Goal: Information Seeking & Learning: Understand process/instructions

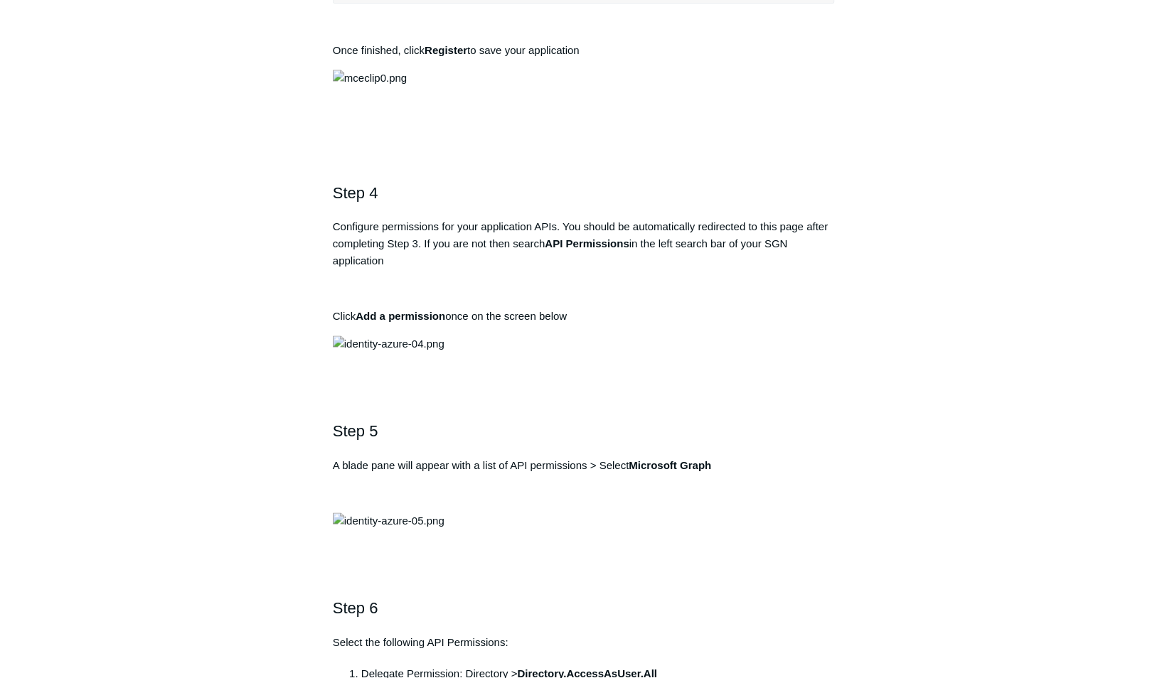
scroll to position [1138, 0]
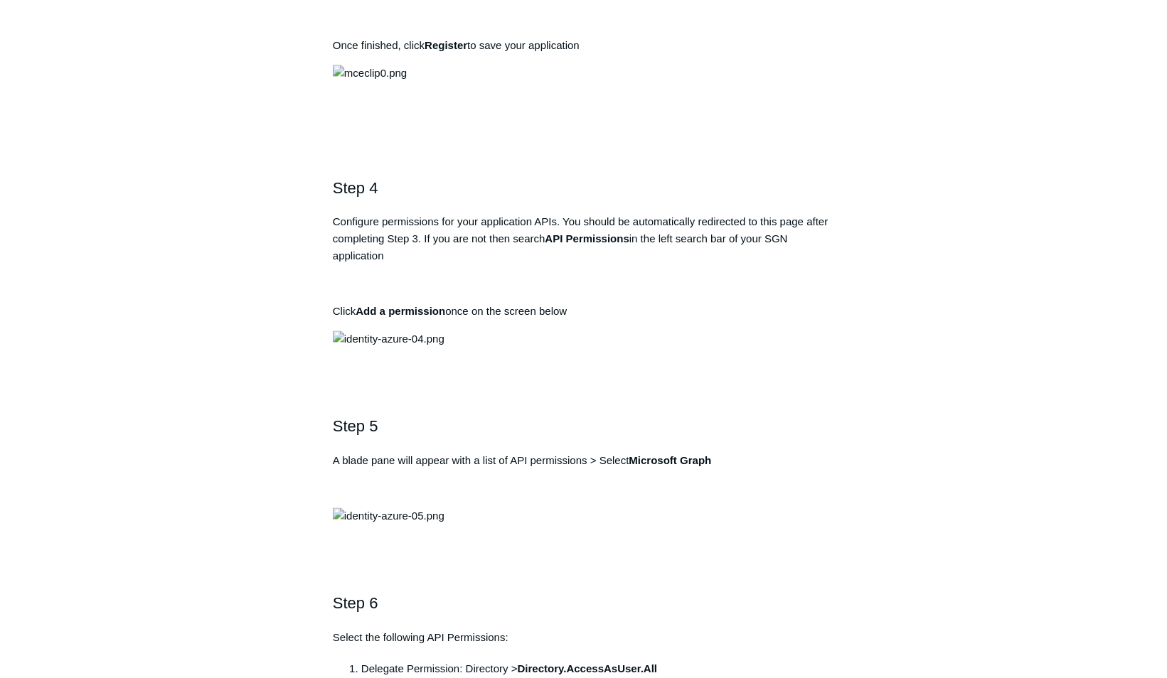
drag, startPoint x: 542, startPoint y: 365, endPoint x: 635, endPoint y: 367, distance: 93.2
copy strong "Todyl SGN Identity"
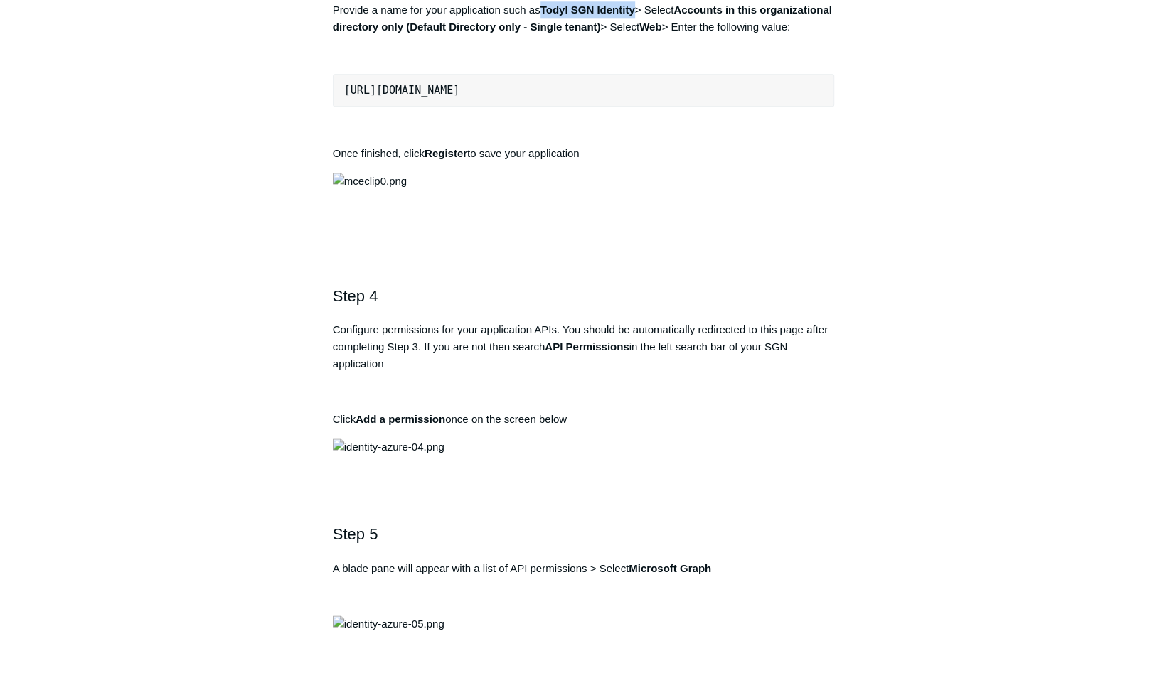
scroll to position [1067, 0]
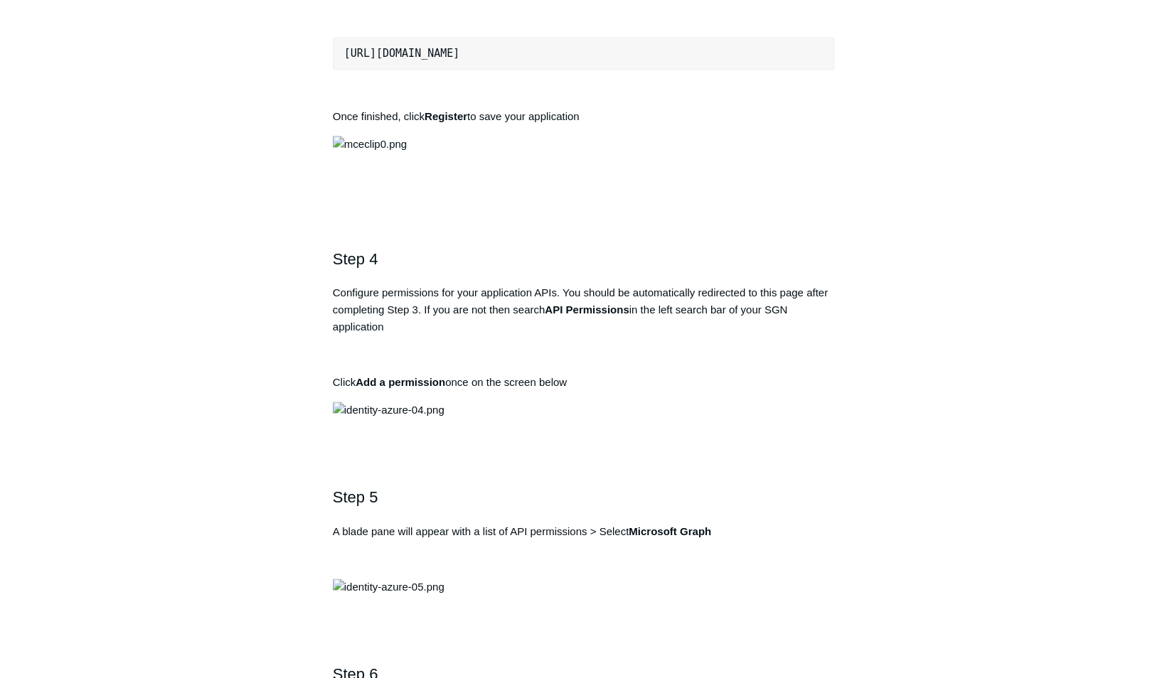
drag, startPoint x: 594, startPoint y: 536, endPoint x: 337, endPoint y: 545, distance: 256.8
click at [337, 70] on pre "https://auth.todyl.com/v1/login/callback" at bounding box center [584, 53] width 502 height 33
copy pre "https://auth.todyl.com/v1/login/callback"
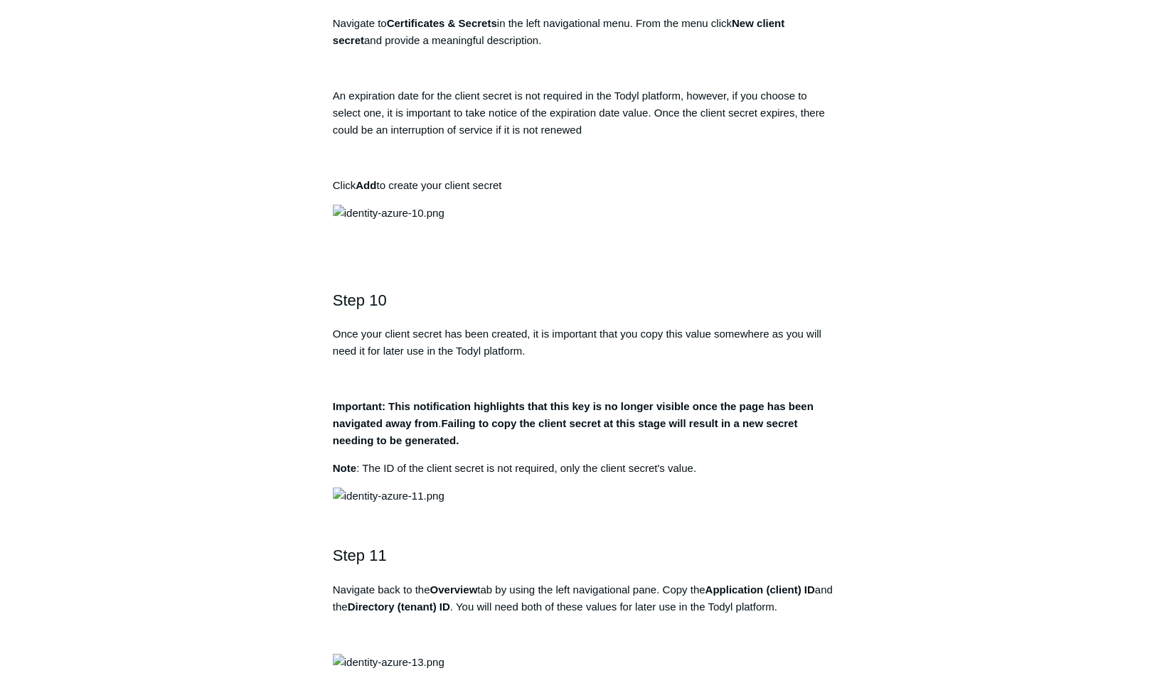
scroll to position [2631, 0]
drag, startPoint x: 521, startPoint y: 486, endPoint x: 673, endPoint y: 471, distance: 152.2
copy strong "Directory.AccessAsUser.All"
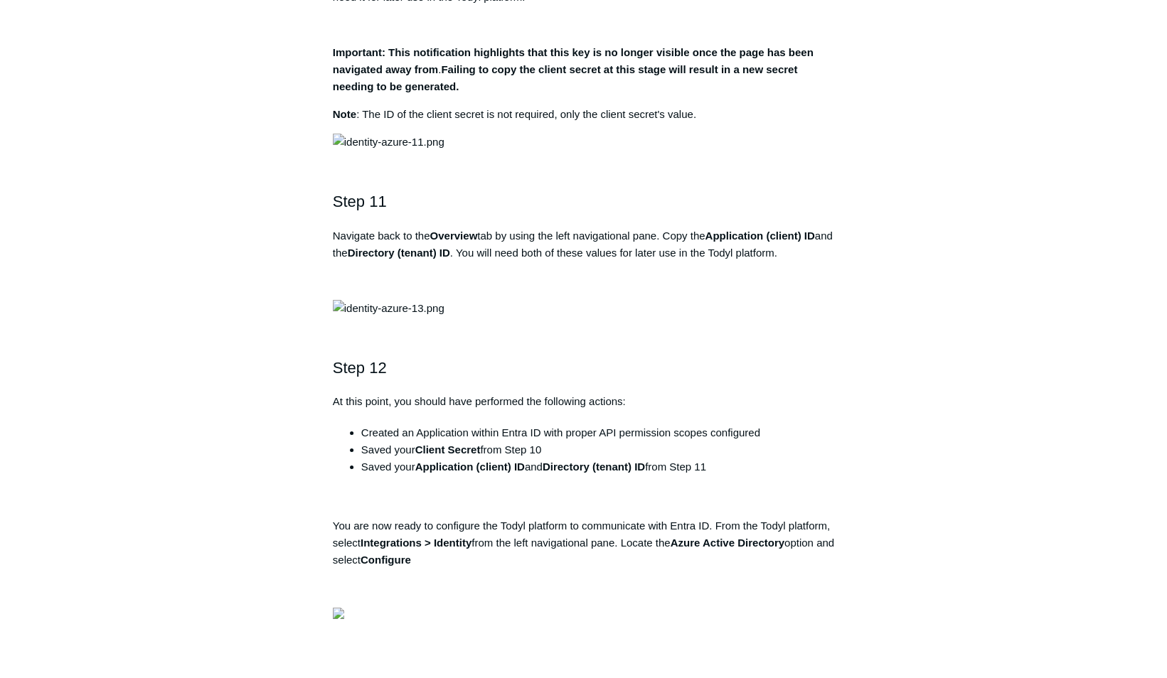
scroll to position [2986, 0]
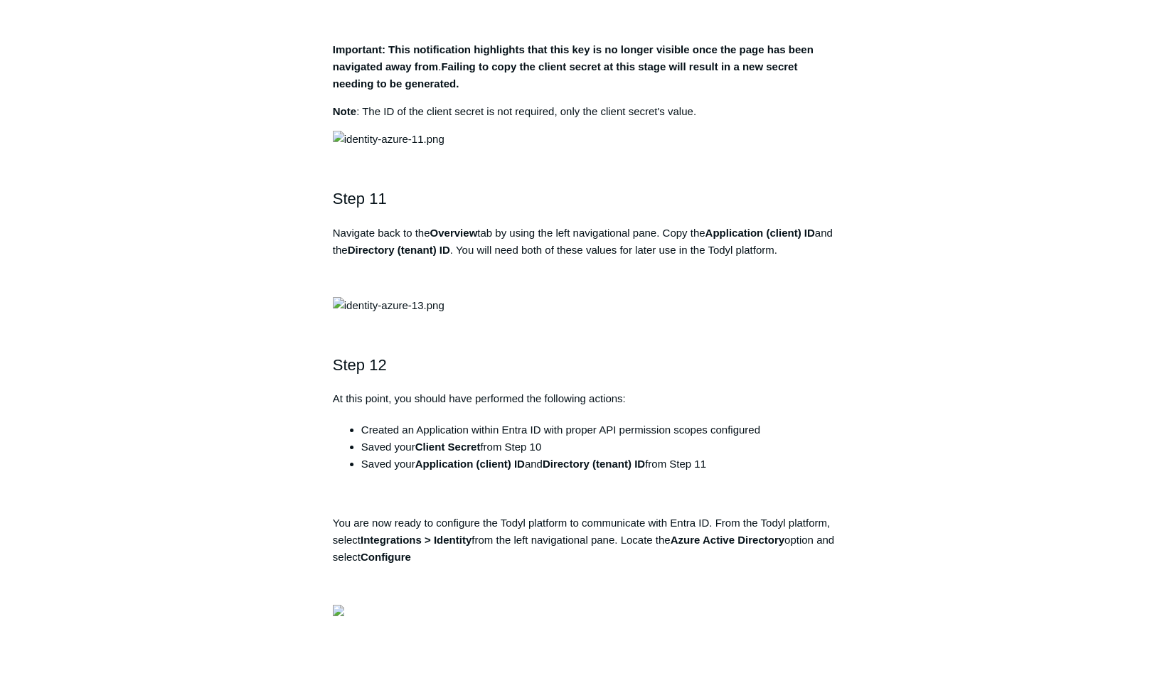
drag, startPoint x: 508, startPoint y: 149, endPoint x: 560, endPoint y: 146, distance: 52.0
copy strong "User.Read"
drag, startPoint x: 530, startPoint y: 182, endPoint x: 630, endPoint y: 185, distance: 99.6
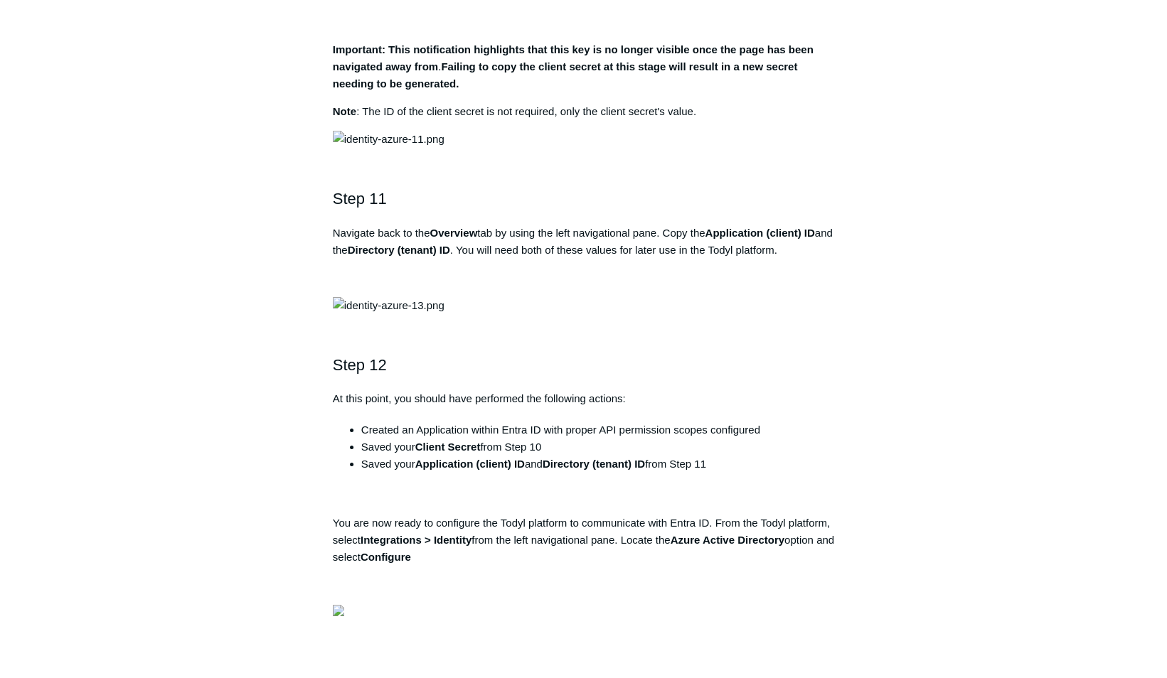
copy strong "Directory.Read.All"
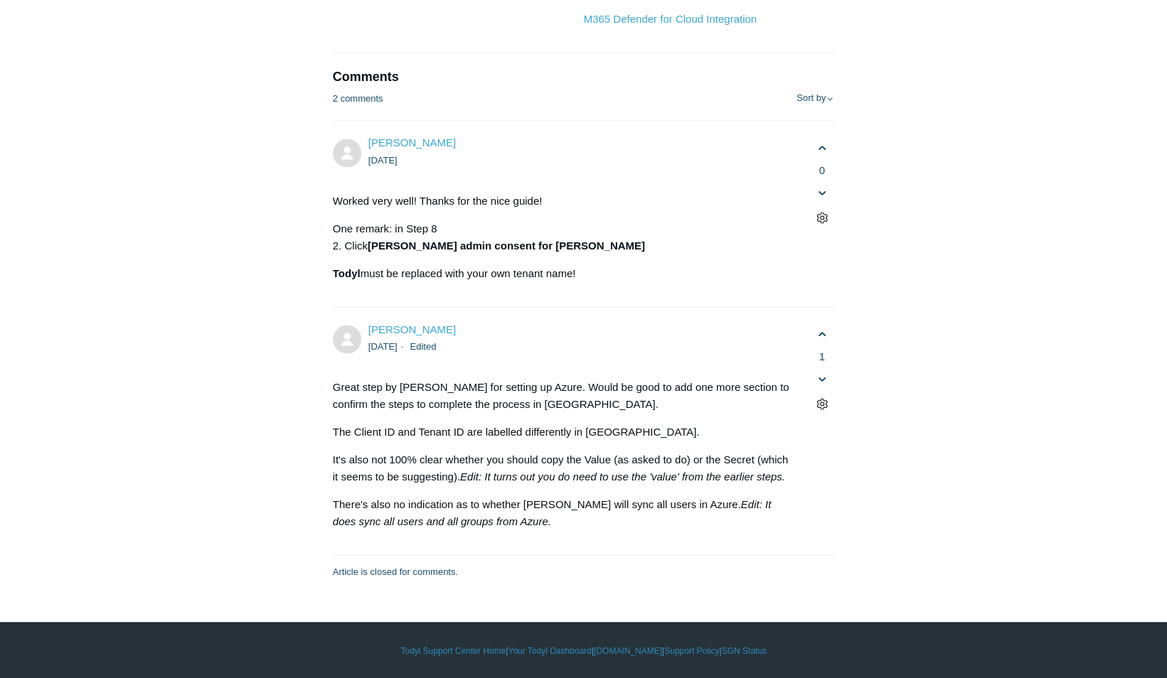
scroll to position [8959, 0]
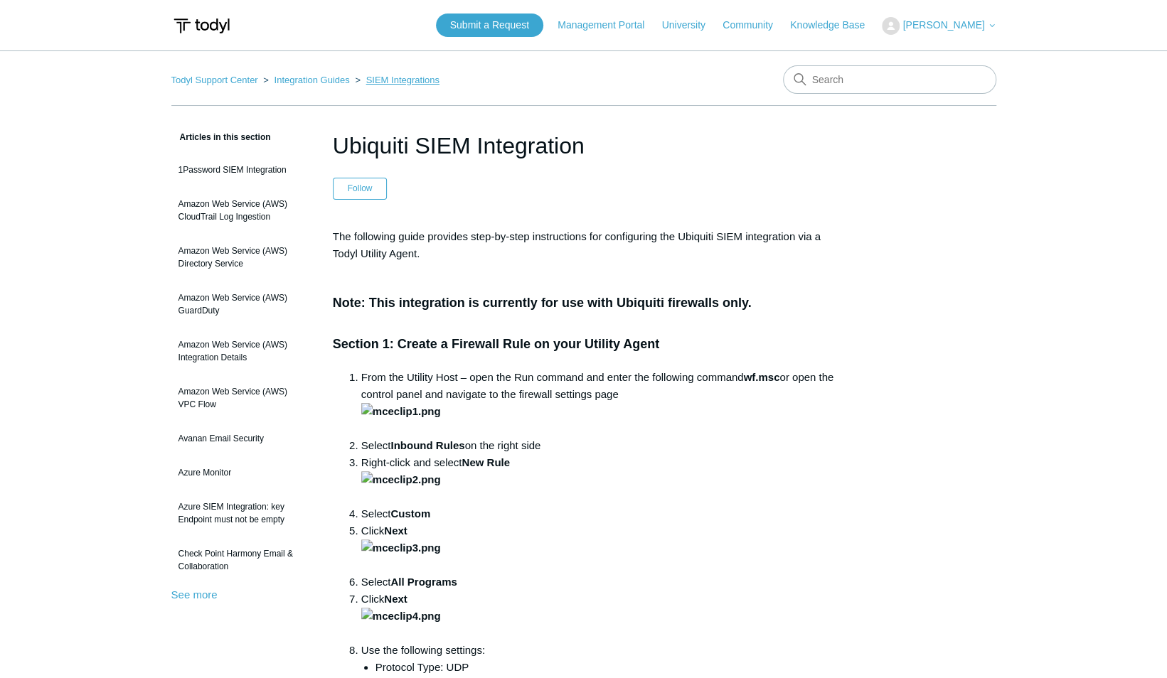
click at [385, 75] on link "SIEM Integrations" at bounding box center [402, 80] width 73 height 11
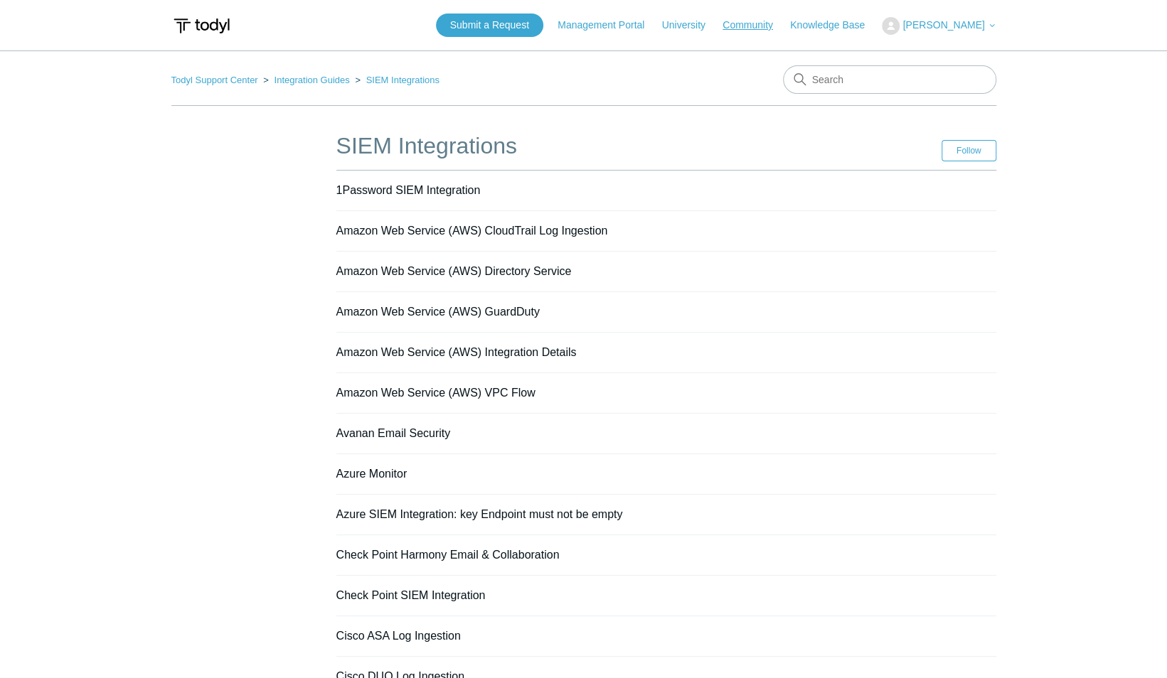
click at [749, 26] on link "Community" at bounding box center [754, 25] width 65 height 15
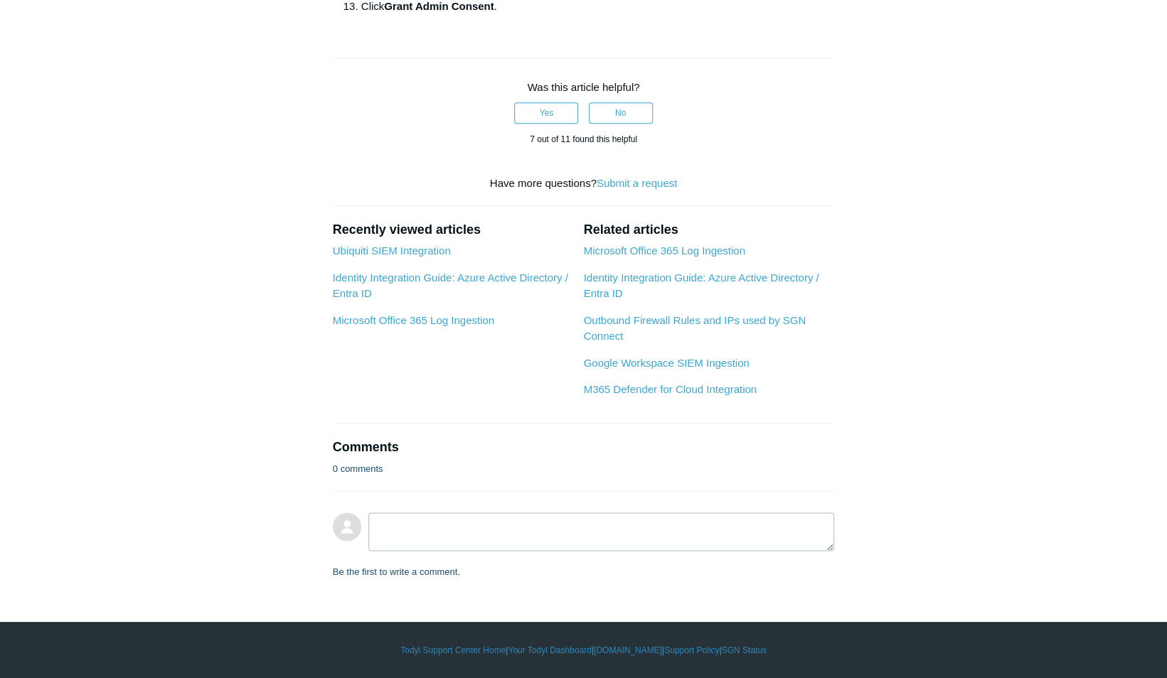
scroll to position [1280, 0]
drag, startPoint x: 480, startPoint y: 436, endPoint x: 604, endPoint y: 429, distance: 123.9
drag, startPoint x: 606, startPoint y: 435, endPoint x: 480, endPoint y: 439, distance: 125.9
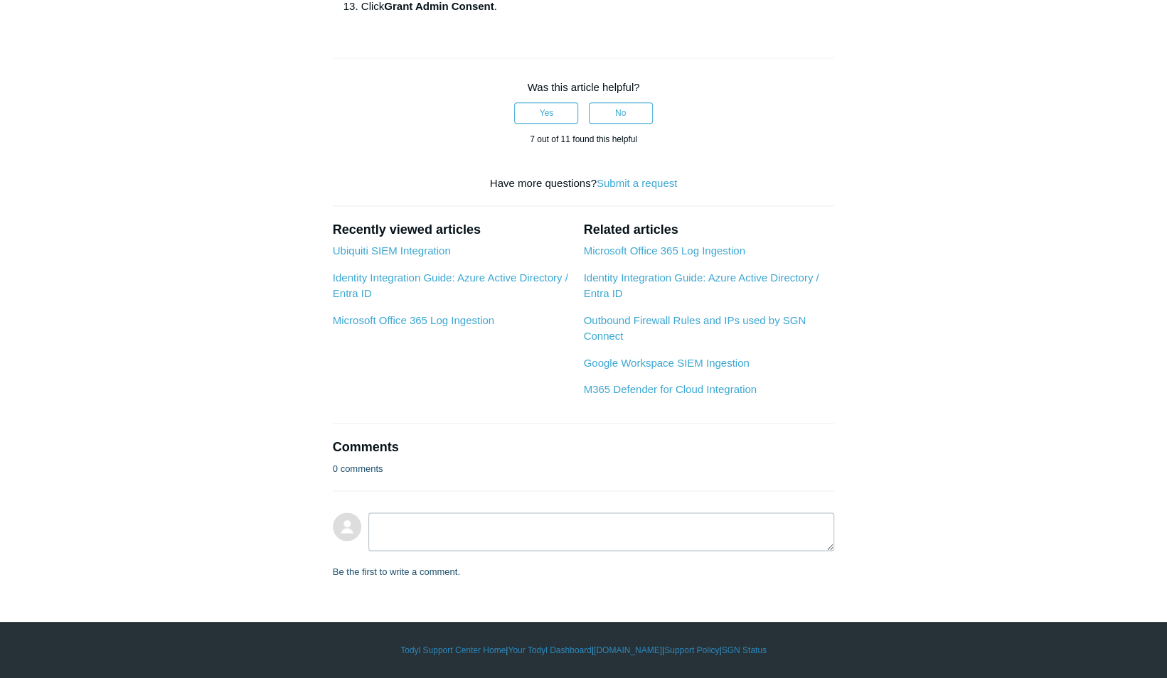
copy strong "User.ManageIdentities.All"
drag, startPoint x: 632, startPoint y: 438, endPoint x: 789, endPoint y: 434, distance: 157.2
copy strong "User.EnableDisableAccount.All"
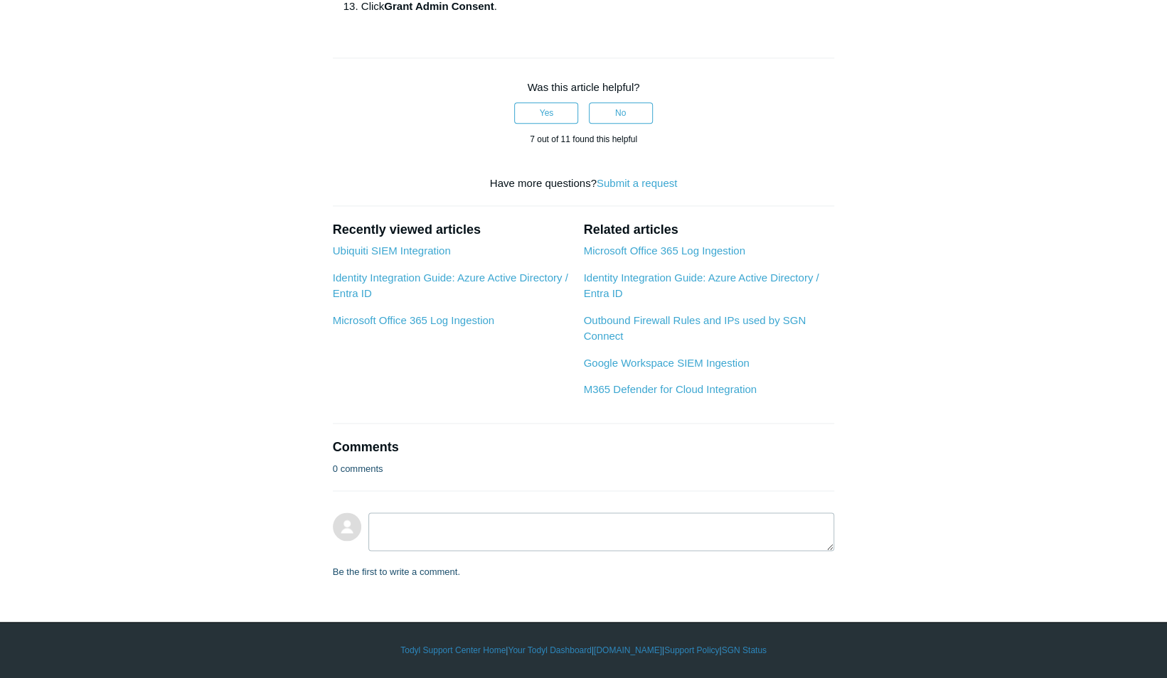
drag, startPoint x: 494, startPoint y: 99, endPoint x: 613, endPoint y: 92, distance: 118.9
copy span "Directory.ReadWrite.All"
